Goal: Transaction & Acquisition: Subscribe to service/newsletter

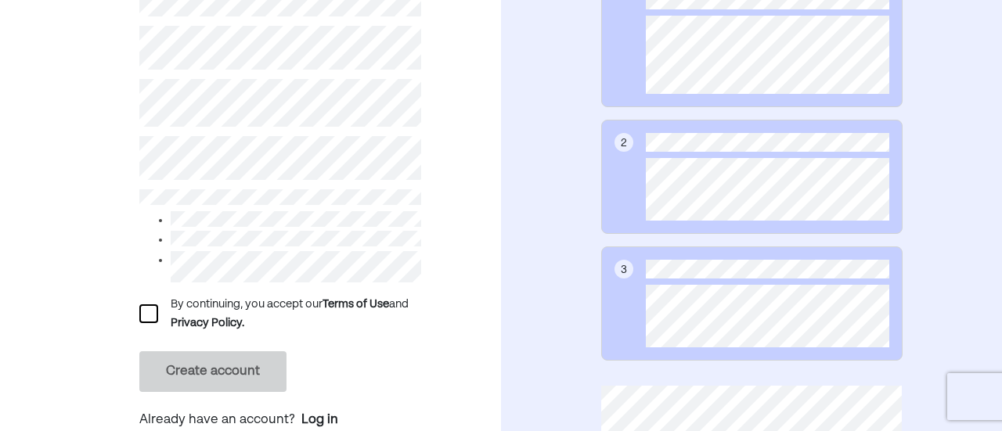
scroll to position [269, 0]
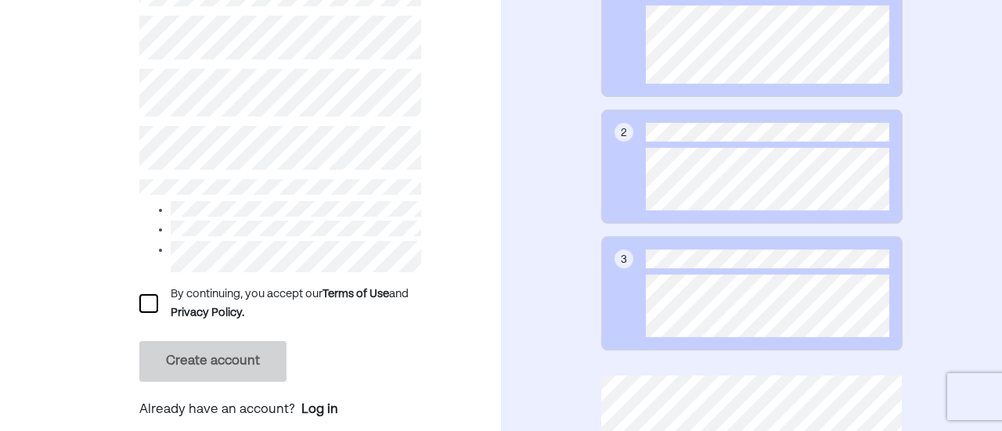
click at [150, 305] on div at bounding box center [148, 303] width 19 height 19
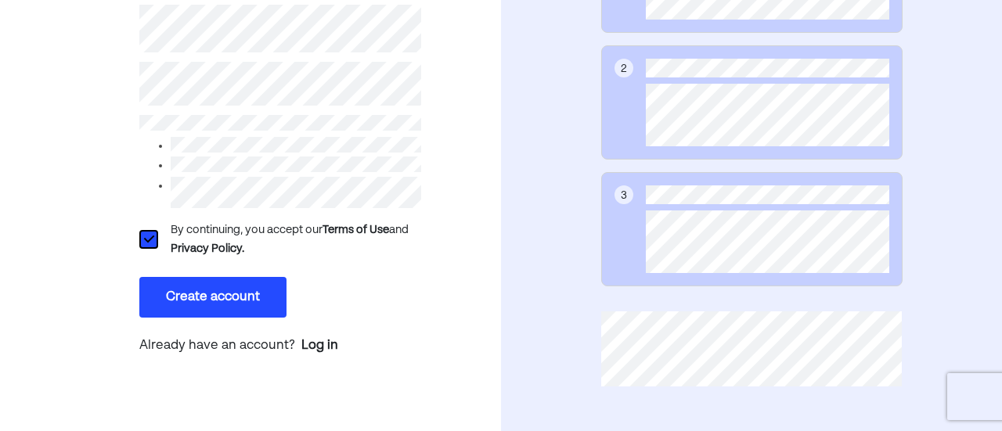
scroll to position [332, 0]
click at [270, 296] on button "Create account" at bounding box center [212, 298] width 147 height 41
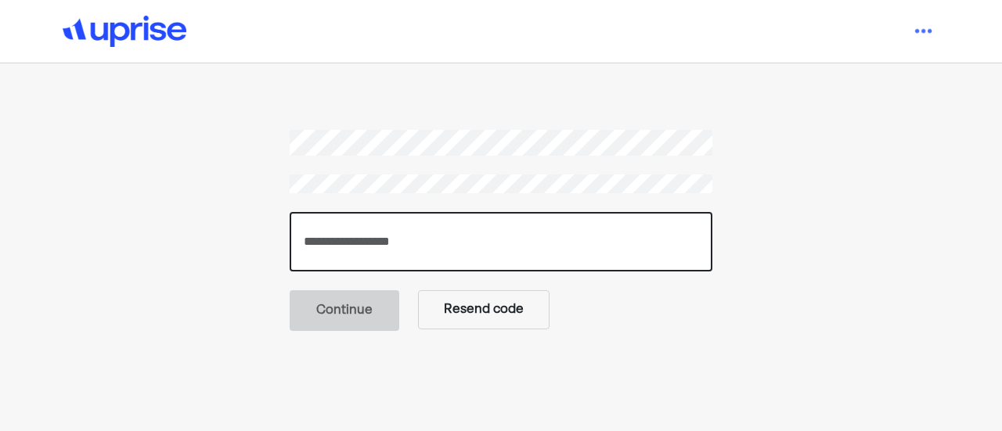
click at [362, 253] on input "number" at bounding box center [501, 241] width 423 height 59
paste input "******"
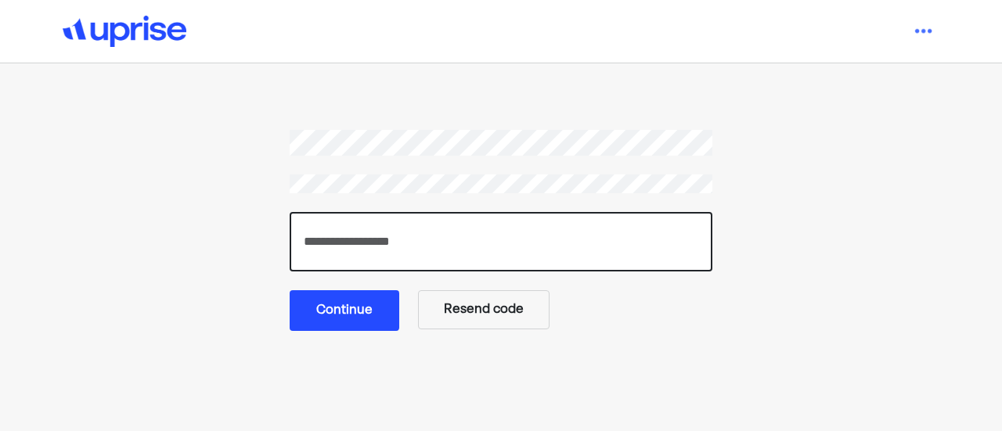
type input "******"
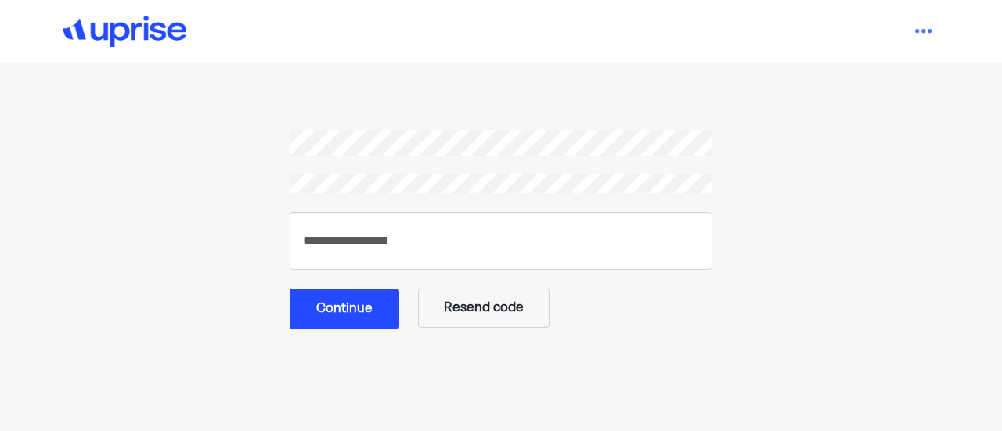
click at [373, 320] on button "Continue" at bounding box center [345, 309] width 110 height 41
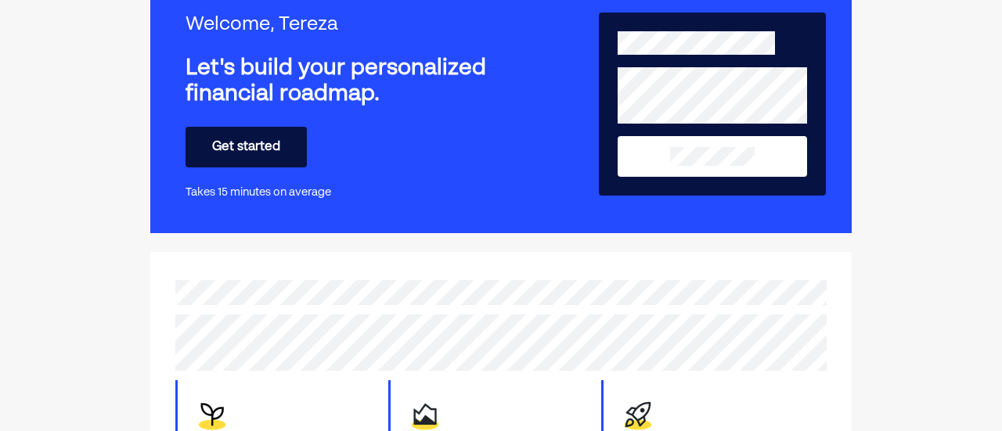
scroll to position [96, 0]
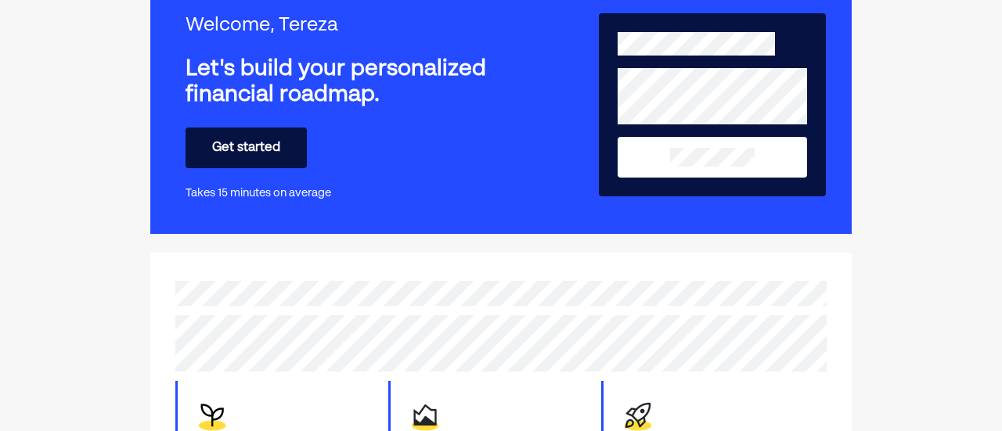
click at [276, 157] on button "Get started" at bounding box center [246, 148] width 121 height 41
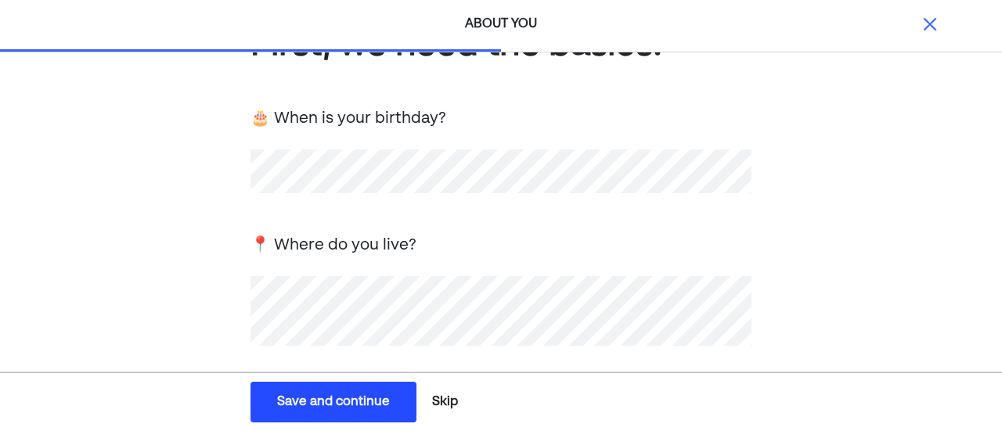
scroll to position [308, 0]
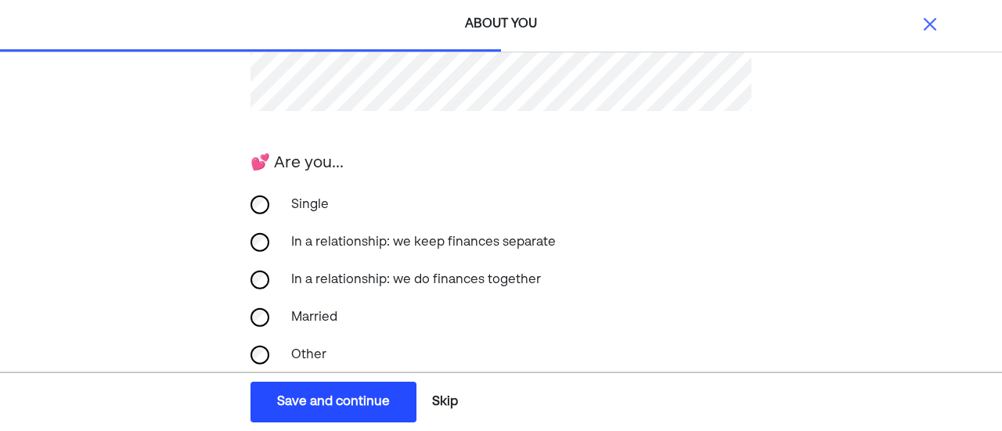
click at [290, 243] on div "In a relationship: we keep finances separate" at bounding box center [423, 243] width 283 height 38
click at [283, 272] on div "In a relationship: we do finances together" at bounding box center [416, 280] width 269 height 38
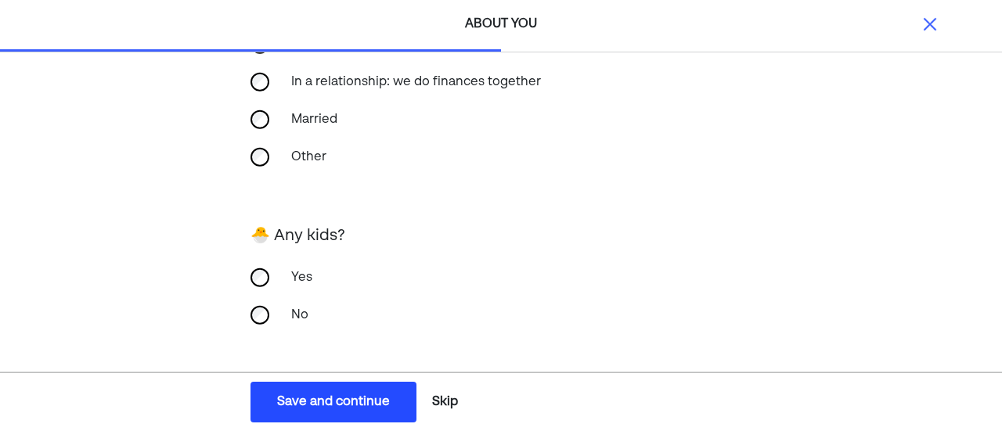
scroll to position [507, 0]
click at [266, 296] on div "No" at bounding box center [500, 315] width 501 height 38
click at [302, 110] on div "Married" at bounding box center [360, 119] width 157 height 38
click at [326, 398] on div "Save and continue" at bounding box center [333, 402] width 113 height 19
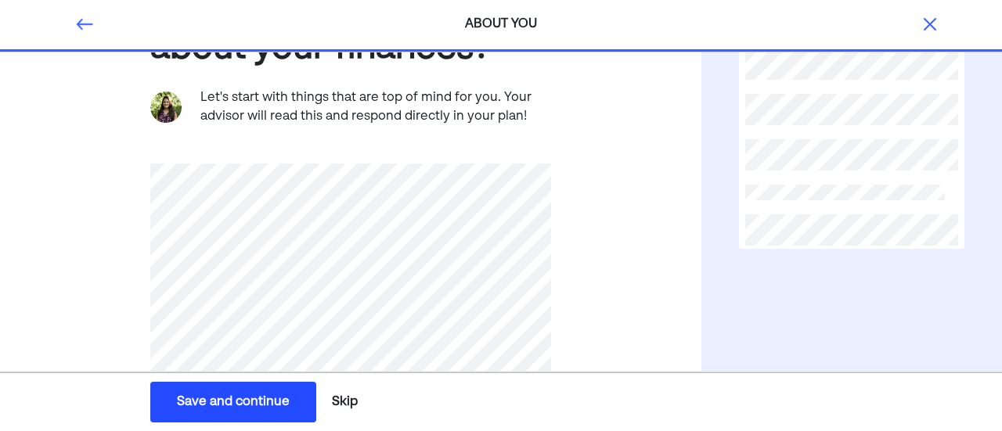
scroll to position [149, 0]
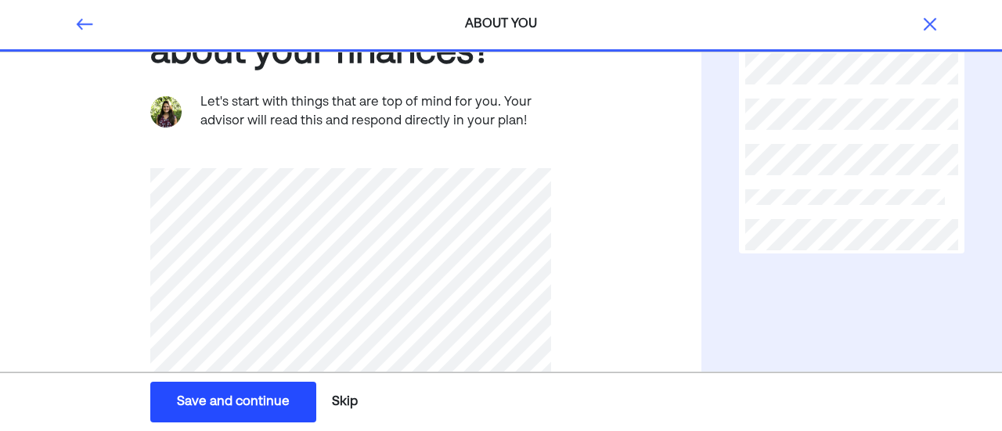
click at [229, 409] on div "Save and continue" at bounding box center [233, 402] width 113 height 19
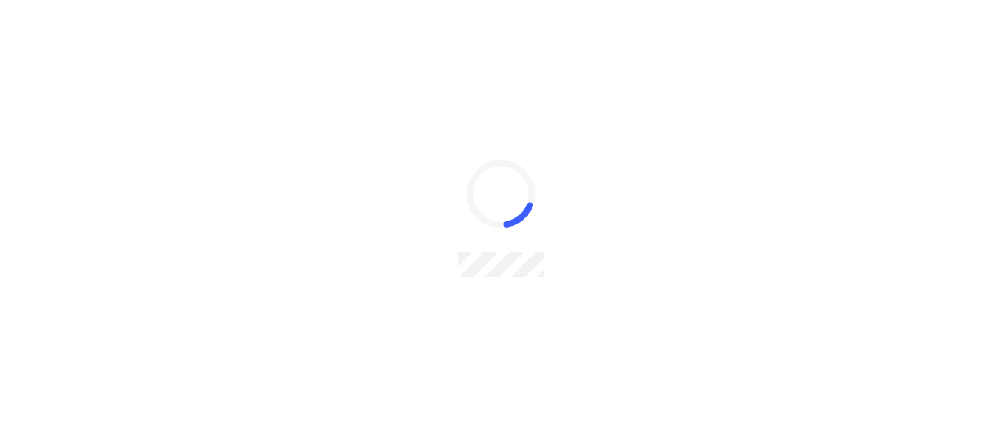
scroll to position [0, 0]
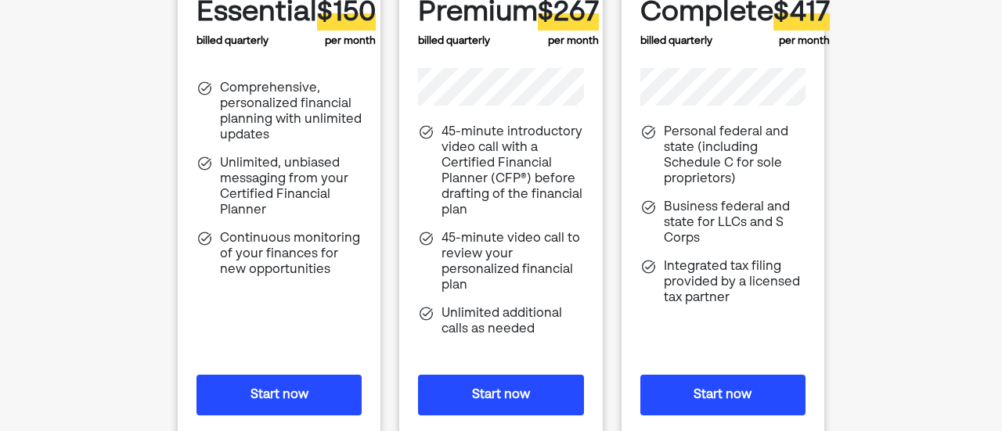
scroll to position [212, 0]
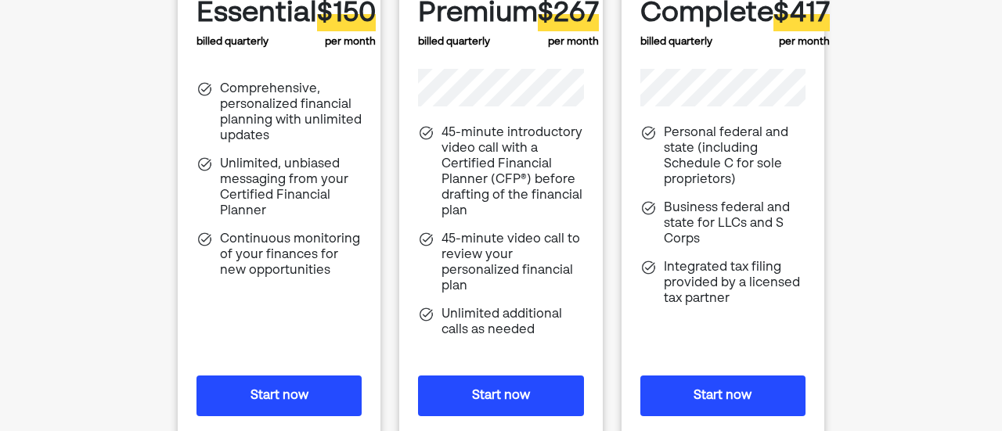
click at [736, 173] on div "Personal federal and state (including Schedule C for sole proprietors)" at bounding box center [735, 156] width 142 height 63
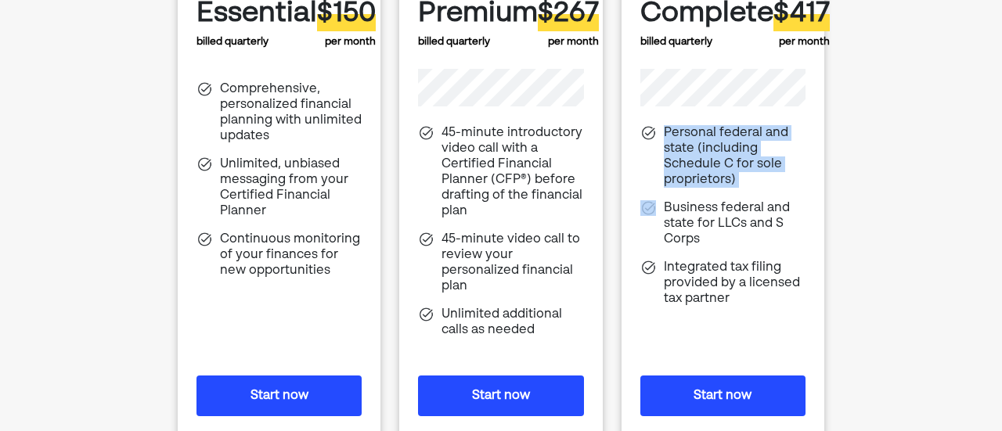
click at [736, 173] on div "Personal federal and state (including Schedule C for sole proprietors)" at bounding box center [735, 156] width 142 height 63
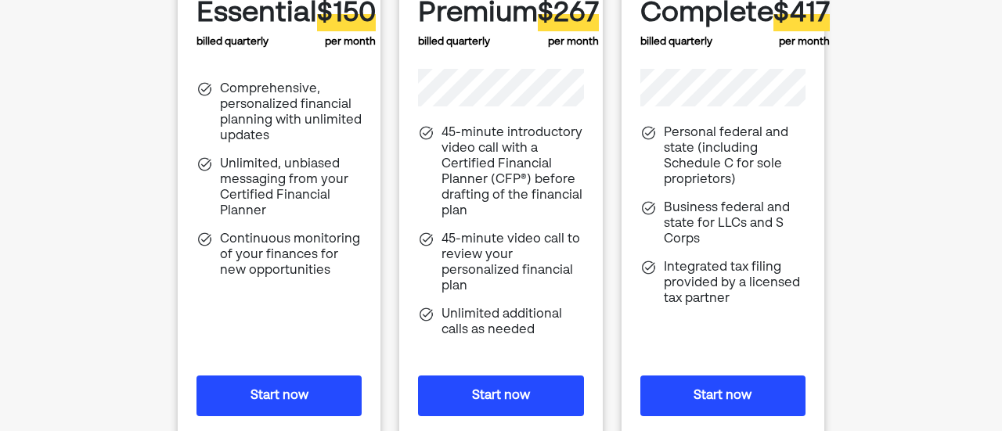
click at [695, 204] on div "Business federal and state for LLCs and S Corps" at bounding box center [735, 223] width 142 height 47
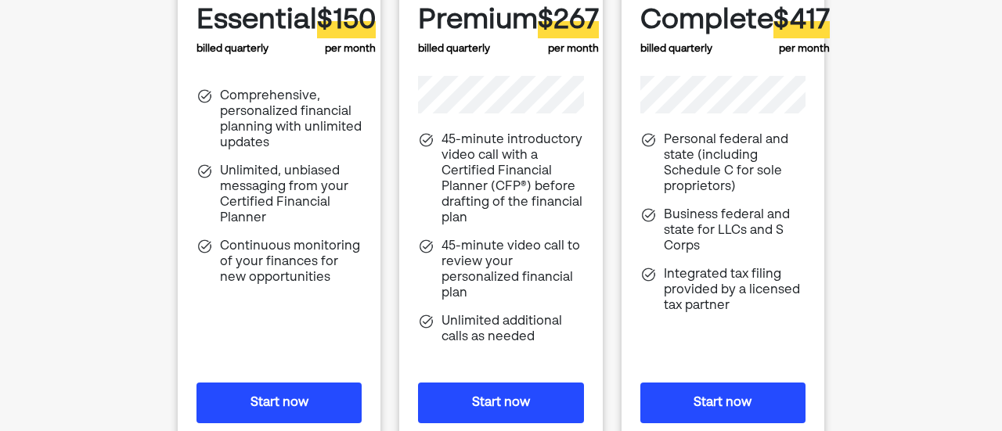
scroll to position [203, 0]
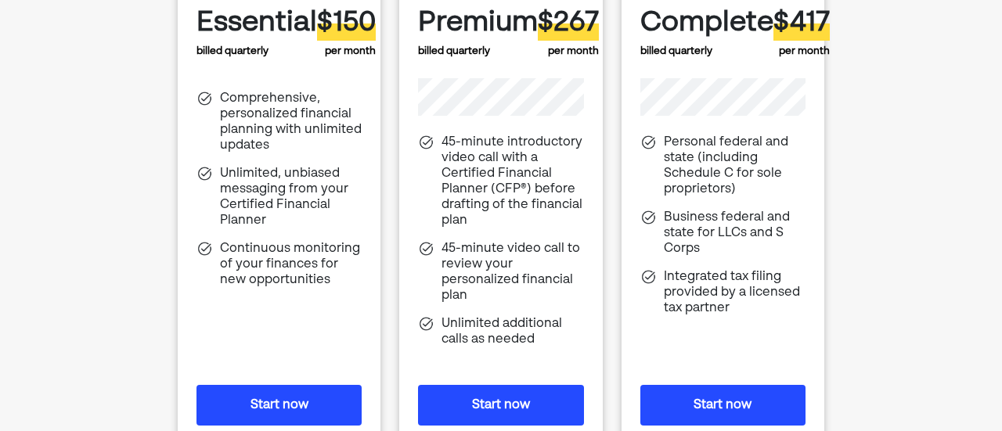
click at [283, 103] on div "Comprehensive, personalized financial planning with unlimited updates" at bounding box center [291, 122] width 142 height 63
click at [329, 129] on div "Comprehensive, personalized financial planning with unlimited updates" at bounding box center [291, 122] width 142 height 63
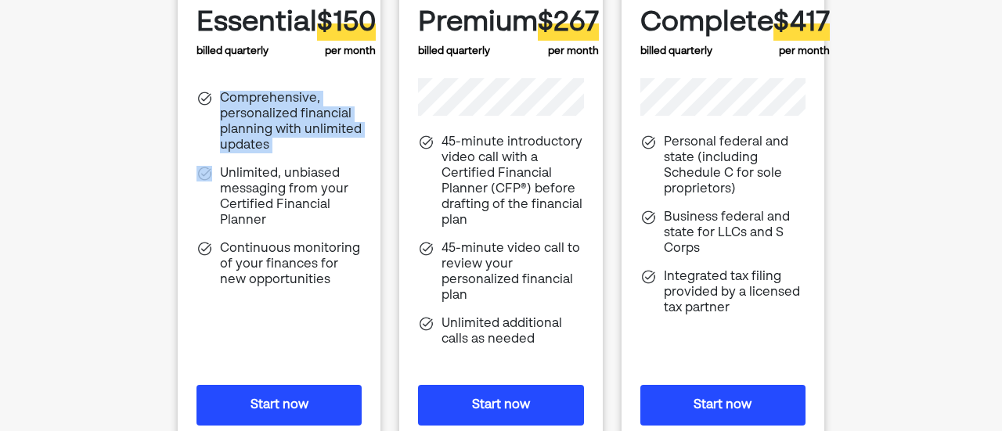
click at [329, 129] on div "Comprehensive, personalized financial planning with unlimited updates" at bounding box center [291, 122] width 142 height 63
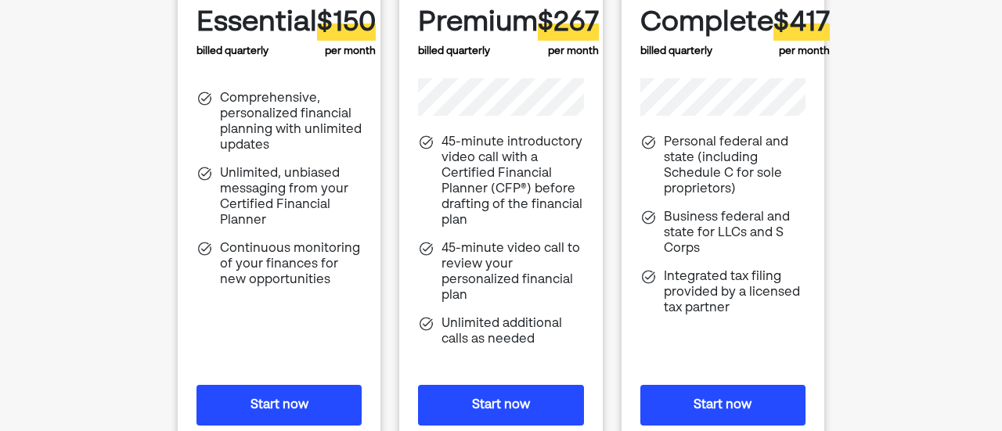
click at [308, 206] on div "Unlimited, unbiased messaging from your Certified Financial Planner" at bounding box center [291, 197] width 142 height 63
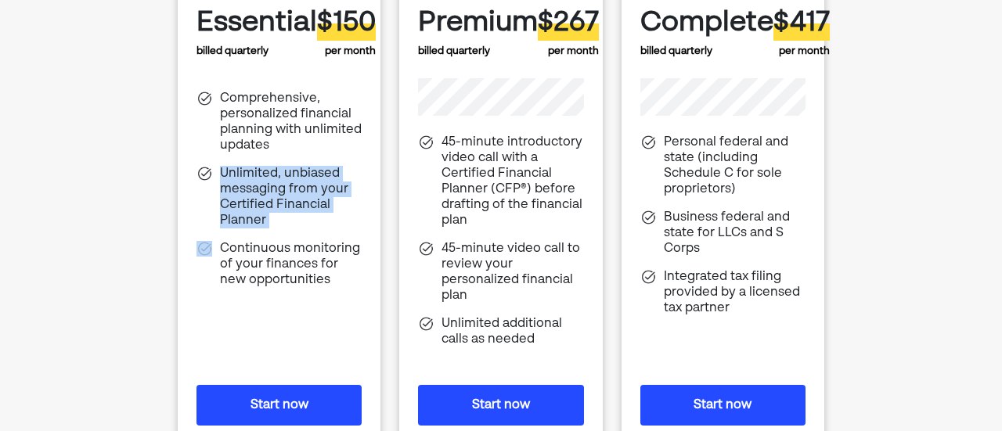
click at [308, 206] on div "Unlimited, unbiased messaging from your Certified Financial Planner" at bounding box center [291, 197] width 142 height 63
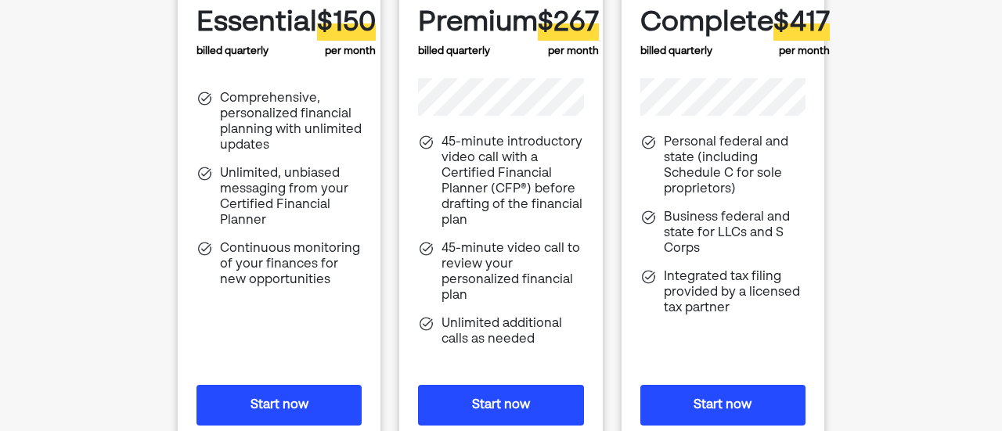
click at [329, 242] on div "Continuous monitoring of your finances for new opportunities" at bounding box center [291, 264] width 142 height 47
click at [524, 204] on div "45-minute introductory video call with a Certified Financial Planner (CFP®) bef…" at bounding box center [513, 182] width 142 height 94
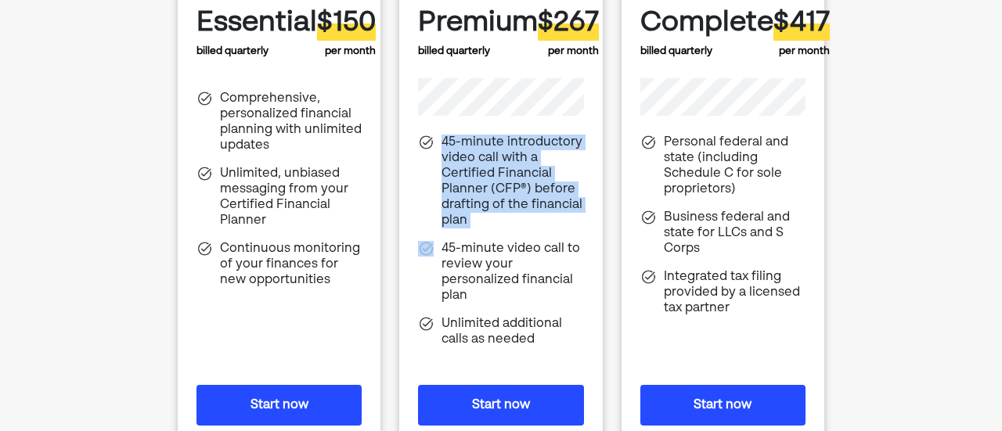
click at [524, 204] on div "45-minute introductory video call with a Certified Financial Planner (CFP®) bef…" at bounding box center [513, 182] width 142 height 94
click at [501, 221] on div "45-minute introductory video call with a Certified Financial Planner (CFP®) bef…" at bounding box center [513, 182] width 142 height 94
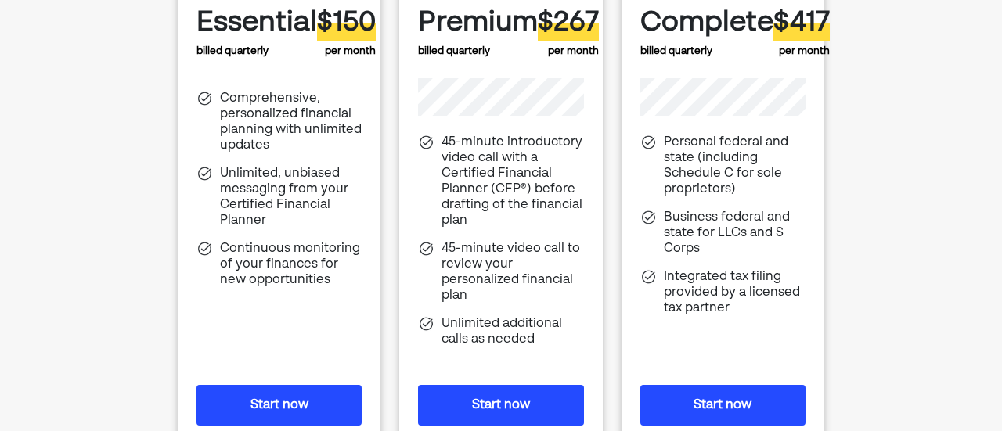
click at [498, 254] on div "45-minute video call to review your personalized financial plan" at bounding box center [513, 272] width 142 height 63
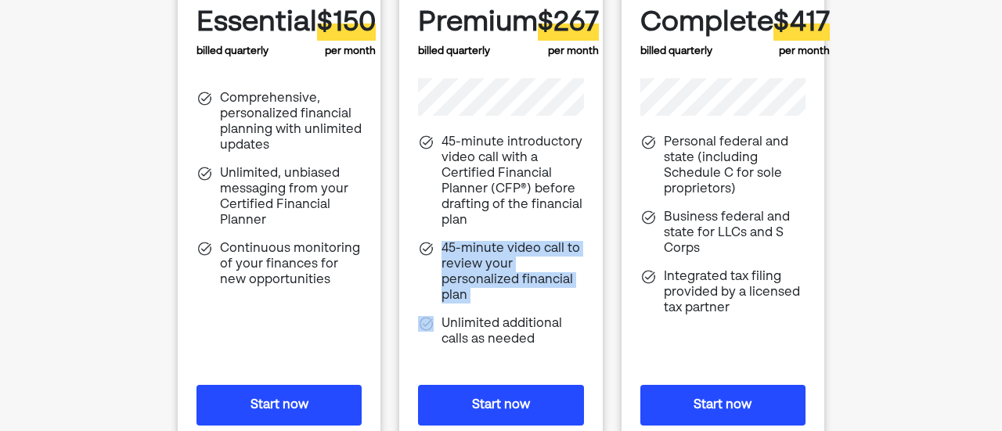
click at [498, 254] on div "45-minute video call to review your personalized financial plan" at bounding box center [513, 272] width 142 height 63
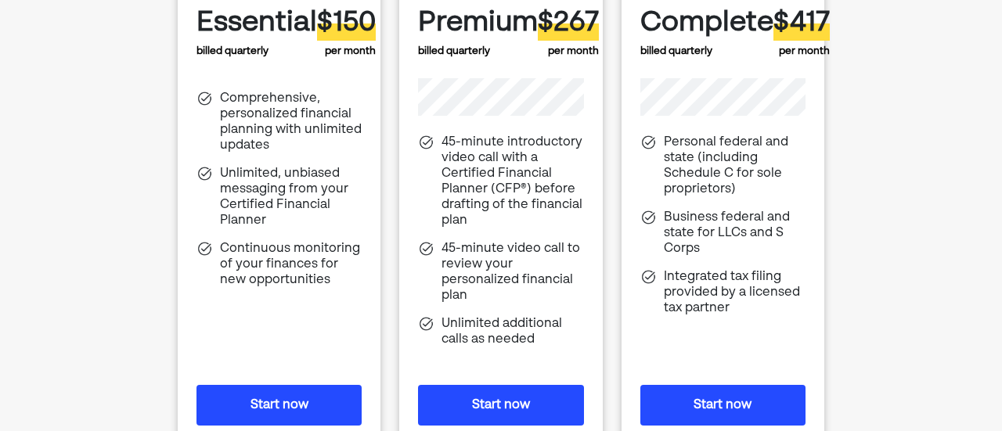
click at [679, 270] on div "Integrated tax filing provided by a licensed tax partner" at bounding box center [735, 292] width 142 height 47
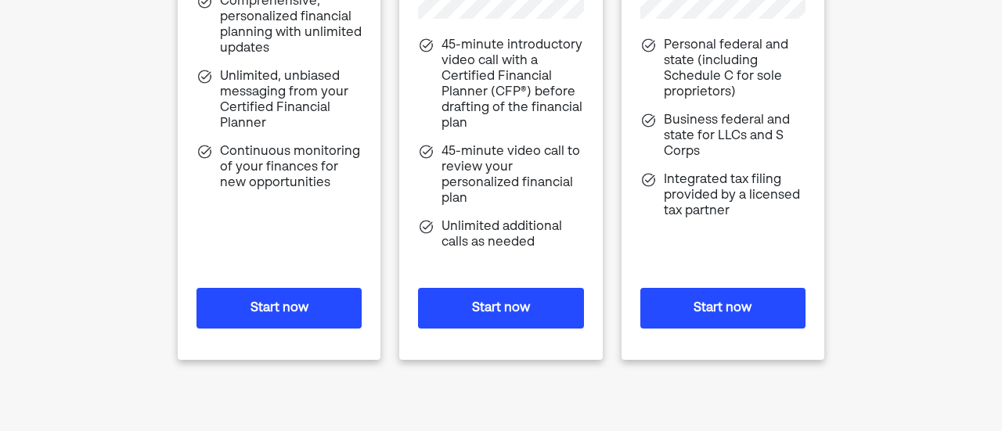
click at [669, 129] on div "Business federal and state for LLCs and S Corps" at bounding box center [735, 136] width 142 height 47
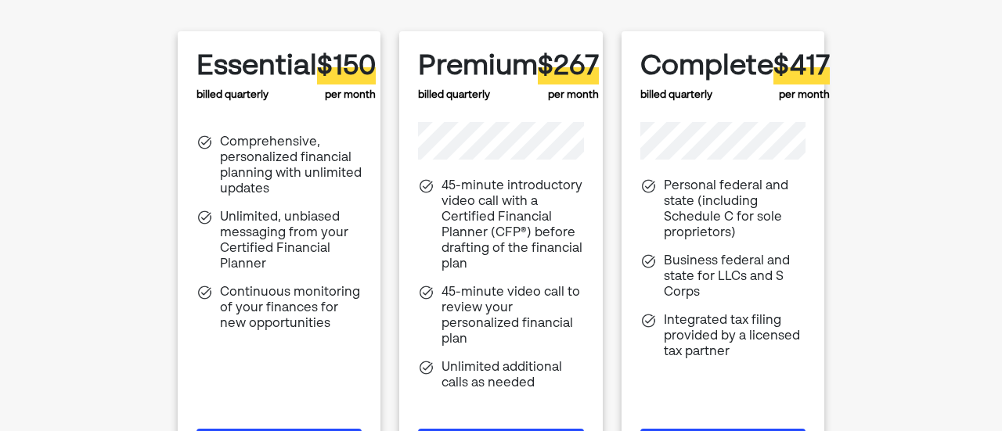
scroll to position [160, 0]
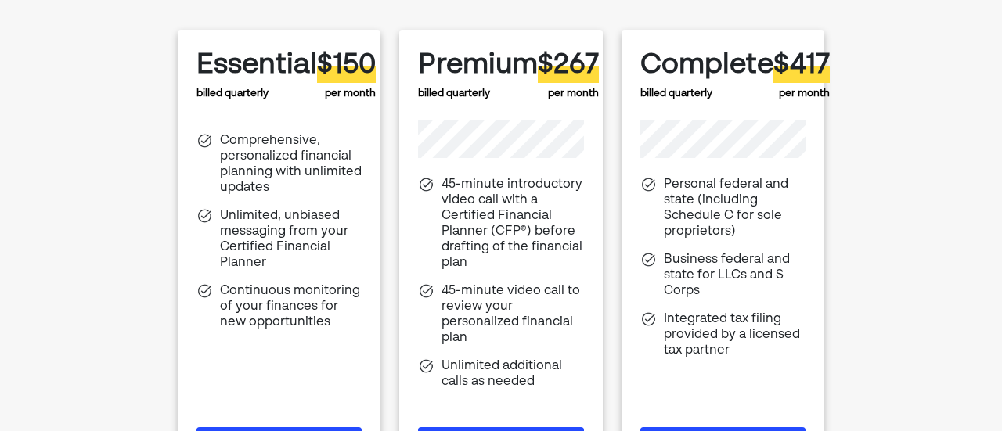
click at [660, 203] on div "Personal federal and state (including Schedule C for sole proprietors)" at bounding box center [722, 208] width 165 height 63
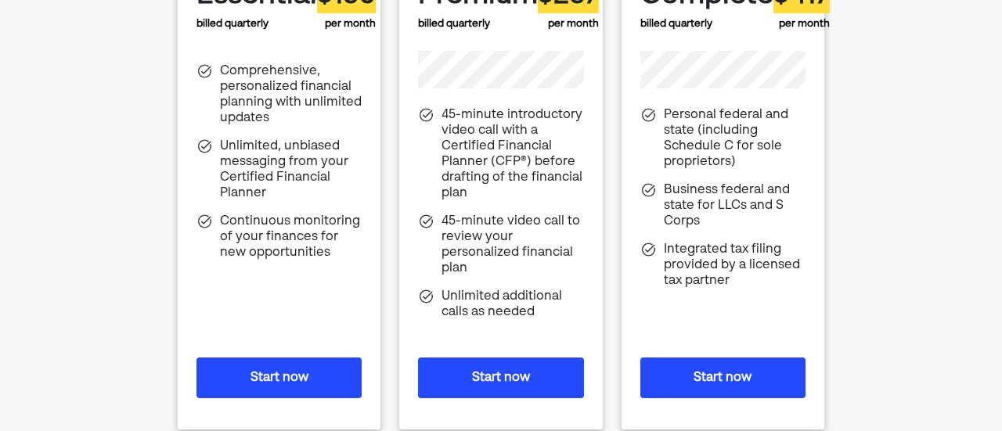
scroll to position [236, 0]
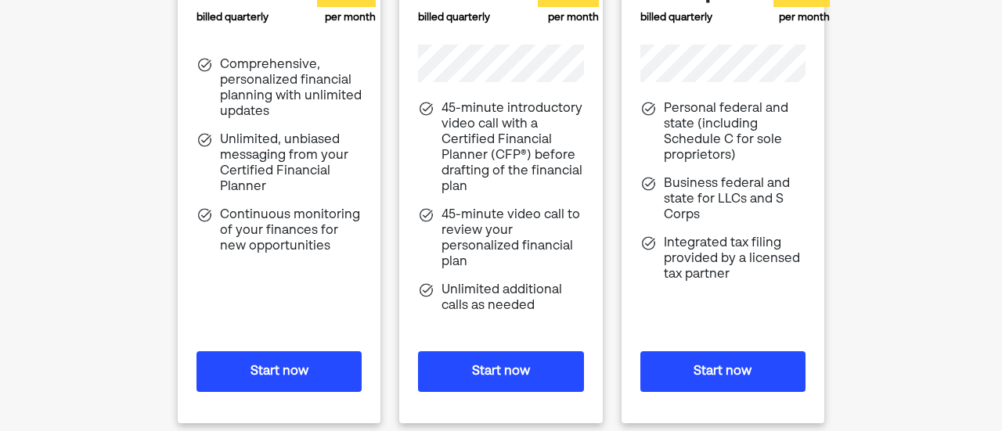
click at [509, 289] on div "Unlimited additional calls as needed" at bounding box center [513, 298] width 142 height 31
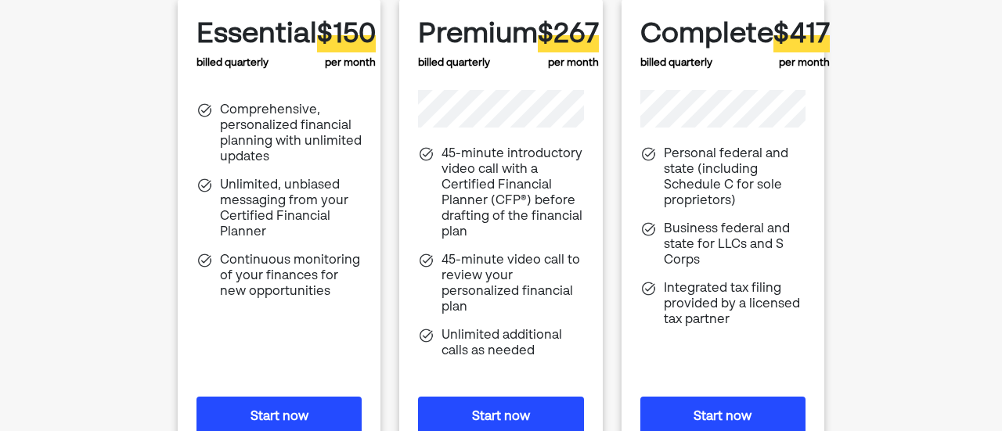
scroll to position [216, 0]
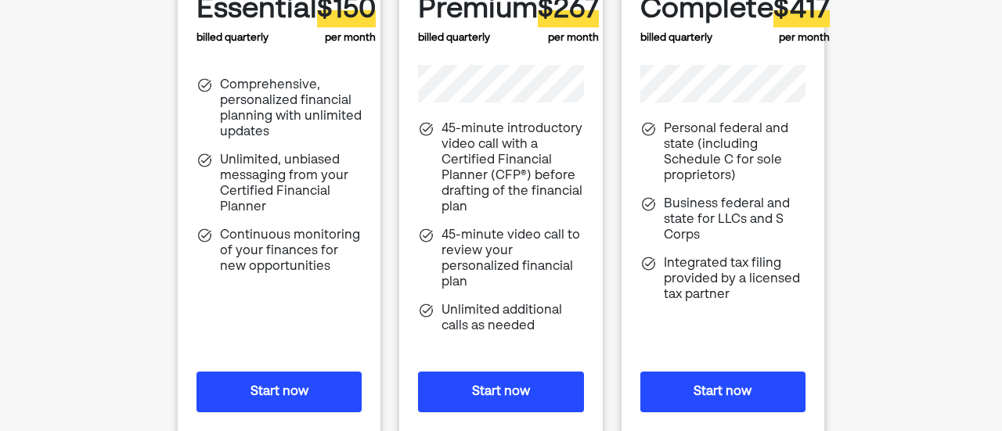
click at [724, 376] on button "Start now" at bounding box center [722, 392] width 165 height 41
